Goal: Register for event/course

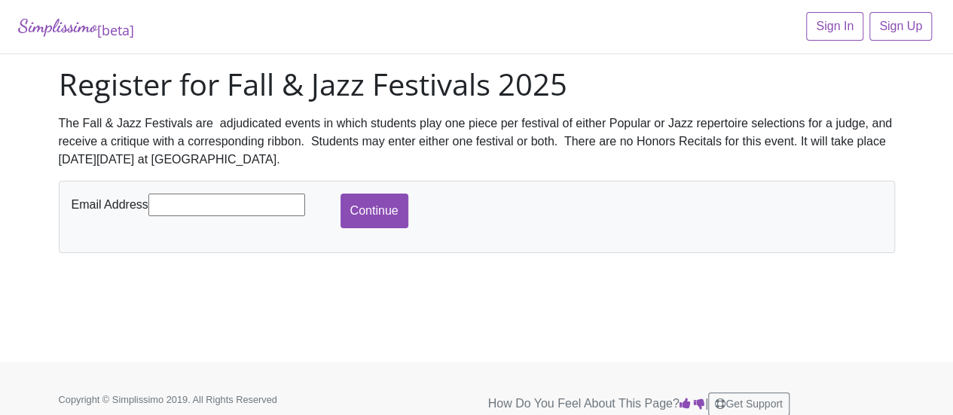
click at [259, 209] on input "text" at bounding box center [226, 205] width 157 height 23
type input "[EMAIL_ADDRESS][DOMAIN_NAME]"
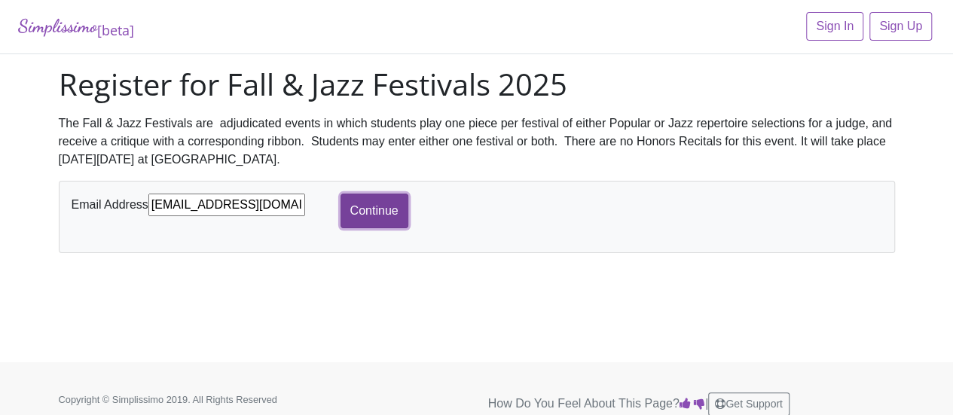
click at [389, 204] on input "Continue" at bounding box center [374, 211] width 68 height 35
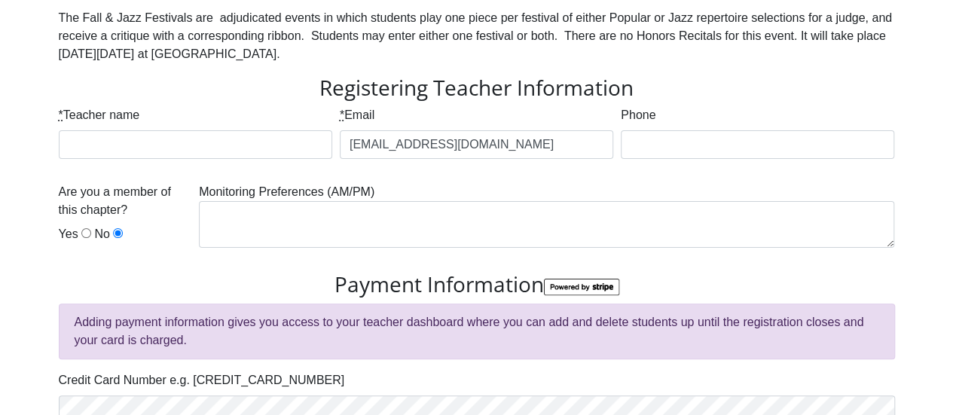
scroll to position [100, 0]
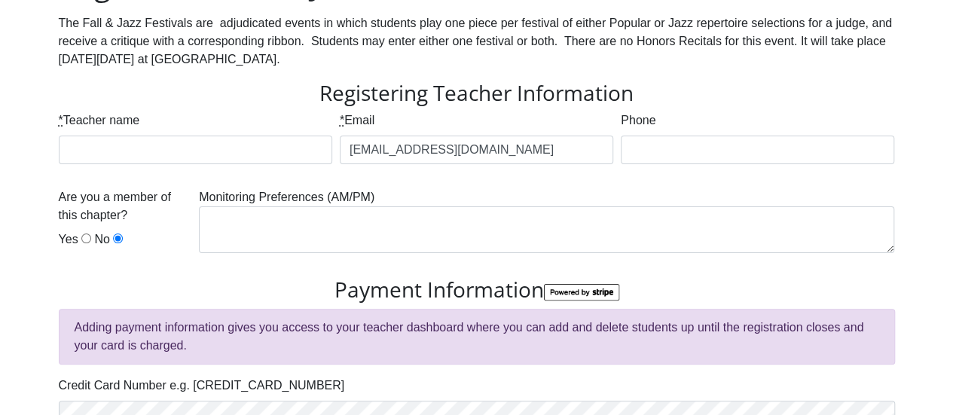
click at [81, 239] on input "Yes" at bounding box center [86, 239] width 10 height 10
radio input "true"
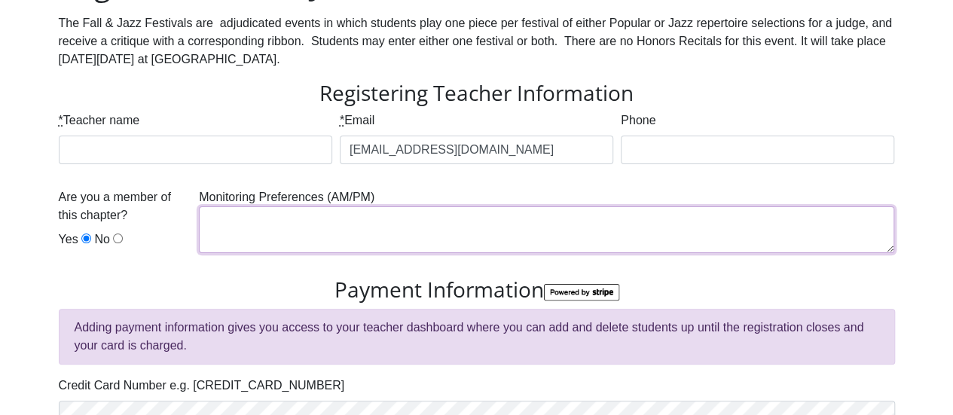
click at [368, 216] on textarea at bounding box center [546, 229] width 695 height 47
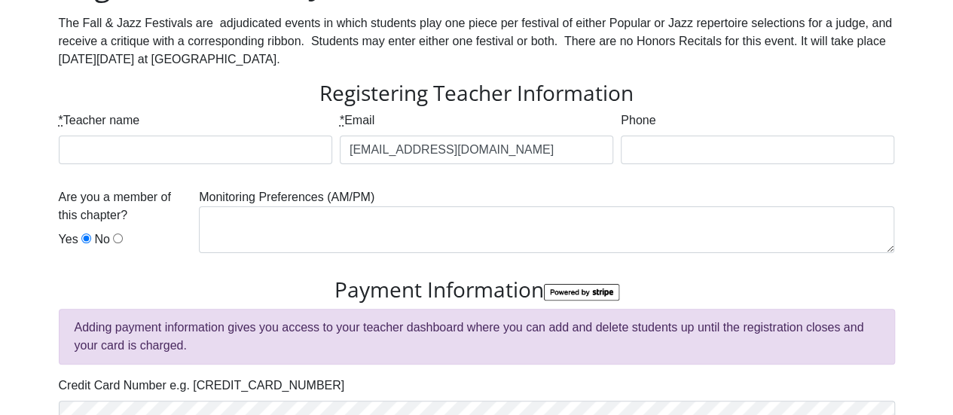
drag, startPoint x: 371, startPoint y: 198, endPoint x: 353, endPoint y: 201, distance: 18.3
click at [353, 201] on div "Monitoring Preferences (AM/PM)" at bounding box center [546, 226] width 703 height 77
copy div "PM"
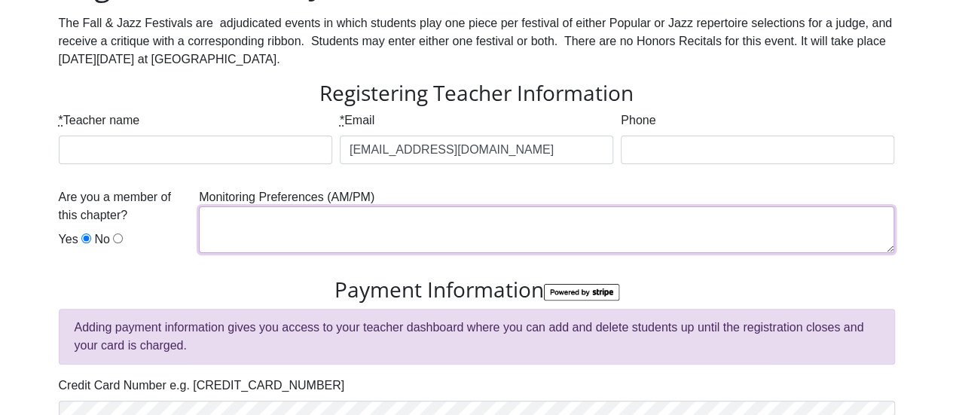
click at [356, 228] on textarea at bounding box center [546, 229] width 695 height 47
paste textarea "PM"
type textarea "PM"
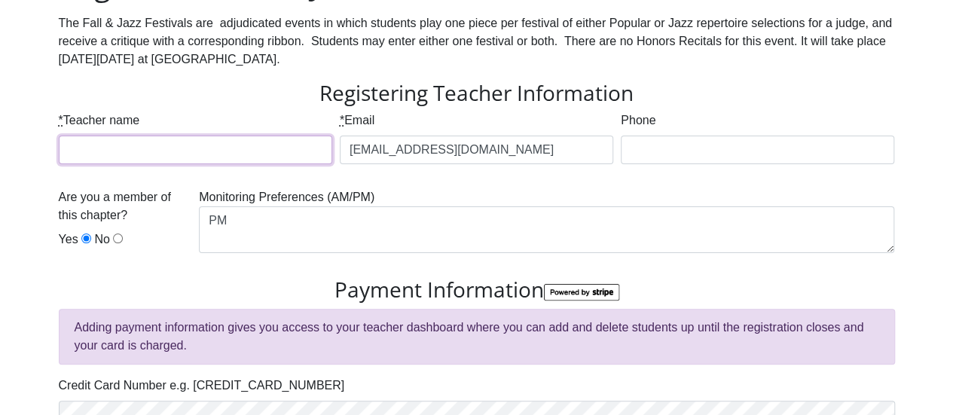
click at [151, 151] on input "* Teacher name" at bounding box center [195, 150] width 273 height 29
type input "[GEOGRAPHIC_DATA]"
type input "4697337841"
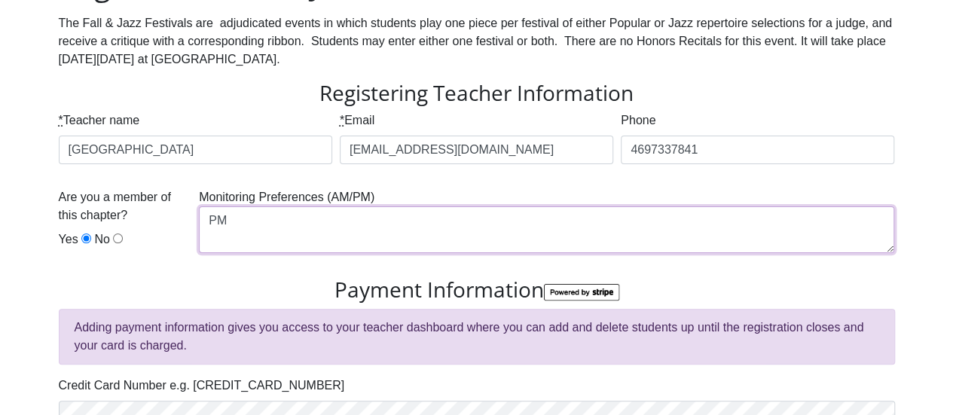
click at [374, 230] on textarea "PM" at bounding box center [546, 229] width 695 height 47
drag, startPoint x: 374, startPoint y: 221, endPoint x: 175, endPoint y: 231, distance: 199.1
click at [175, 231] on div "Are you a member of this chapter? Yes No Monitoring Preferences (AM/PM) PM, As …" at bounding box center [477, 232] width 844 height 89
click at [348, 228] on textarea "PM, As late as possible" at bounding box center [546, 229] width 695 height 47
drag, startPoint x: 399, startPoint y: 224, endPoint x: 232, endPoint y: 224, distance: 167.2
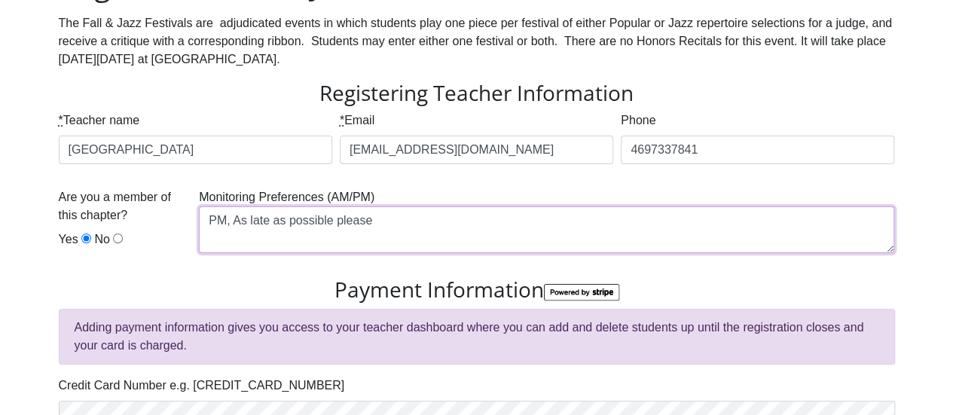
click at [232, 224] on textarea "PM, As late as possible please" at bounding box center [546, 229] width 695 height 47
click at [419, 215] on textarea "PM, As late as possible please" at bounding box center [546, 229] width 695 height 47
click at [401, 223] on textarea "PM, As late as possible please" at bounding box center [546, 229] width 695 height 47
drag, startPoint x: 401, startPoint y: 221, endPoint x: 232, endPoint y: 219, distance: 168.7
click at [232, 219] on textarea "PM, As late as possible please" at bounding box center [546, 229] width 695 height 47
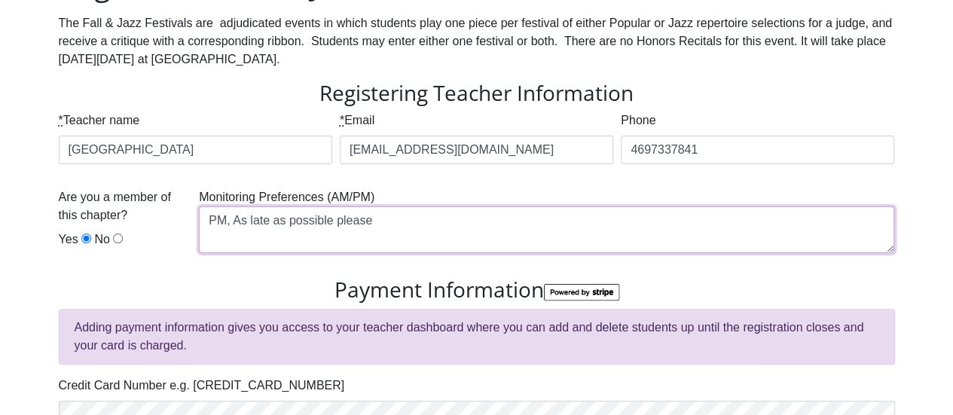
paste textarea "t the latest possible time, please."
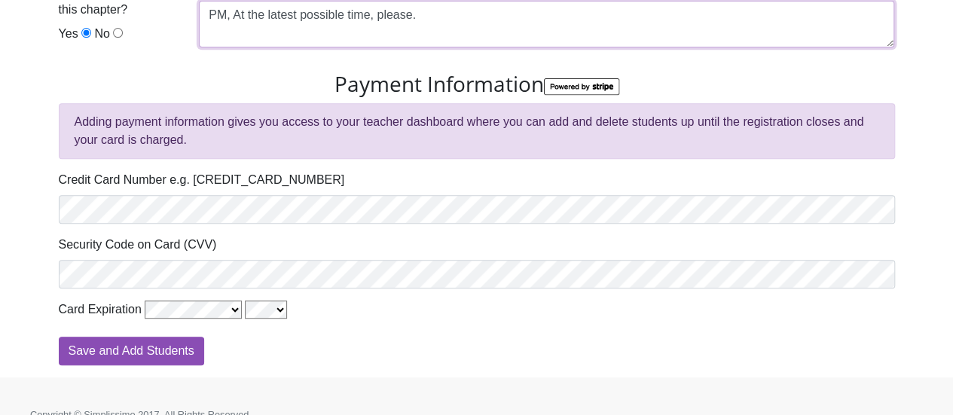
scroll to position [326, 0]
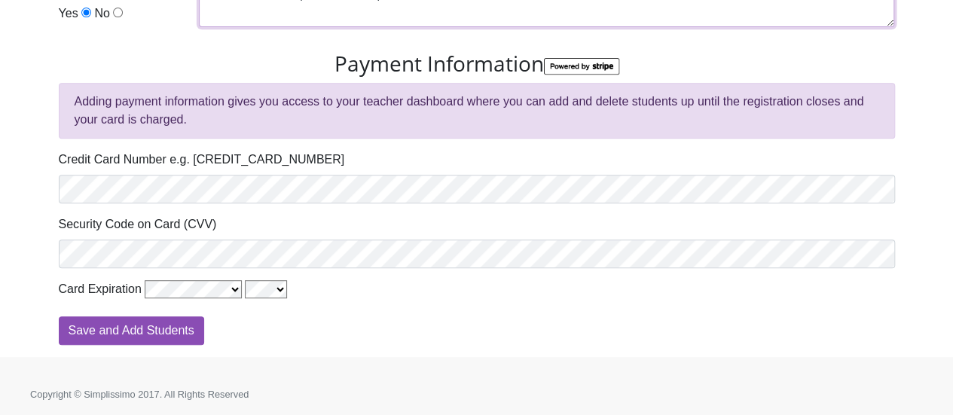
type textarea "PM, At the latest possible time, please."
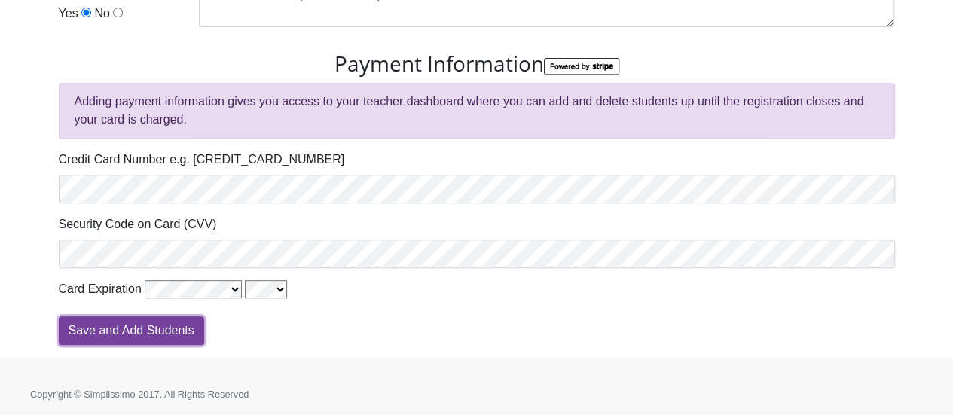
click at [172, 328] on input "Save and Add Students" at bounding box center [131, 330] width 145 height 29
type input "Processing"
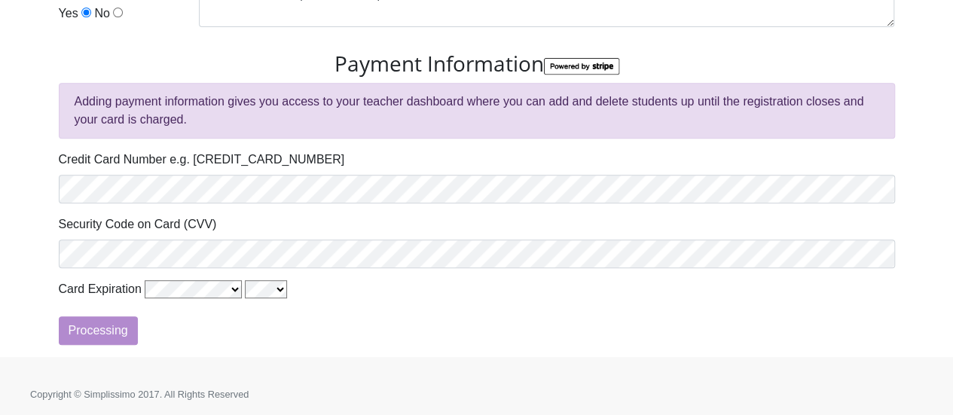
click at [172, 326] on div "Processing" at bounding box center [477, 330] width 836 height 29
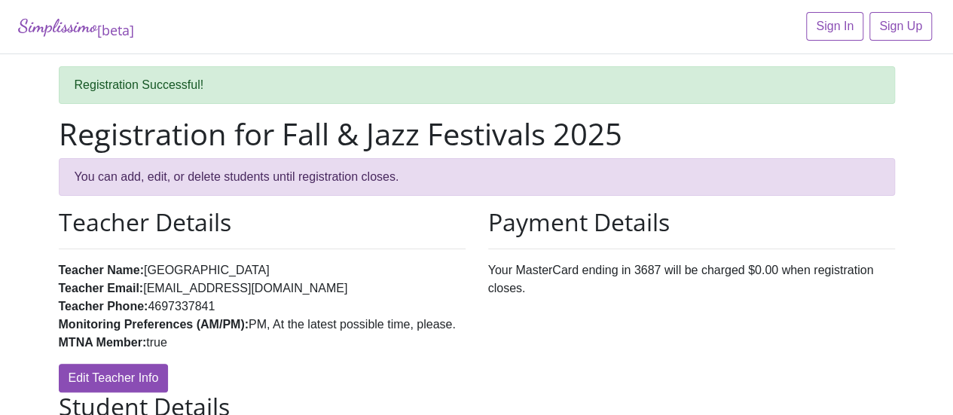
click at [538, 282] on div "Payment Details Your MasterCard ending in 3687 will be charged $0.00 when regis…" at bounding box center [691, 300] width 429 height 185
click at [600, 287] on div "Payment Details Your MasterCard ending in 3687 will be charged $0.00 when regis…" at bounding box center [691, 300] width 429 height 185
click at [573, 284] on div "Payment Details Your MasterCard ending in 3687 will be charged $0.00 when regis…" at bounding box center [691, 300] width 429 height 185
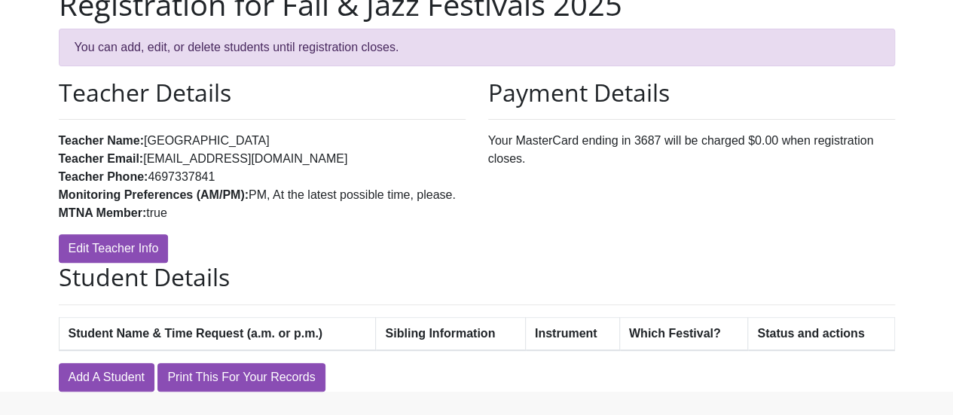
scroll to position [170, 0]
